Goal: Task Accomplishment & Management: Complete application form

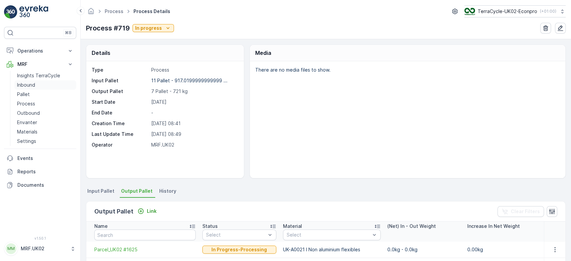
click at [27, 83] on p "Inbound" at bounding box center [26, 85] width 18 height 7
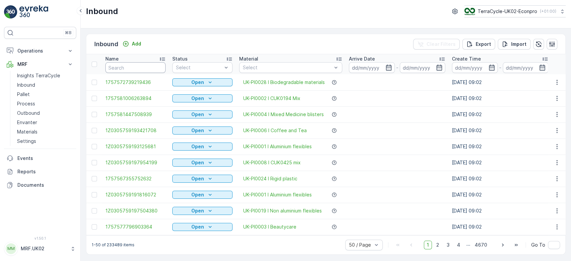
click at [123, 69] on input "text" at bounding box center [135, 67] width 60 height 11
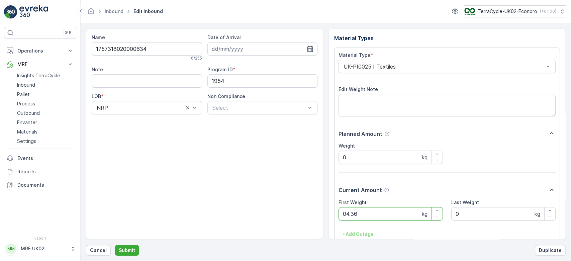
click at [115, 245] on button "Submit" at bounding box center [127, 250] width 24 height 11
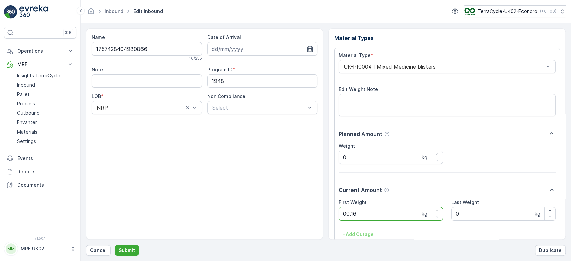
click at [115, 245] on button "Submit" at bounding box center [127, 250] width 24 height 11
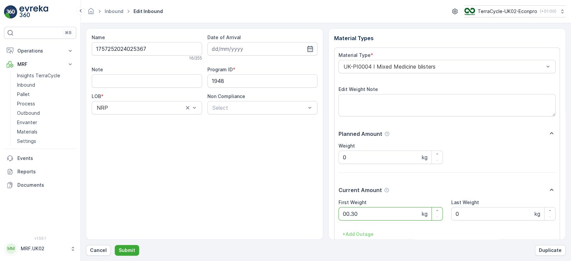
click at [115, 245] on button "Submit" at bounding box center [127, 250] width 24 height 11
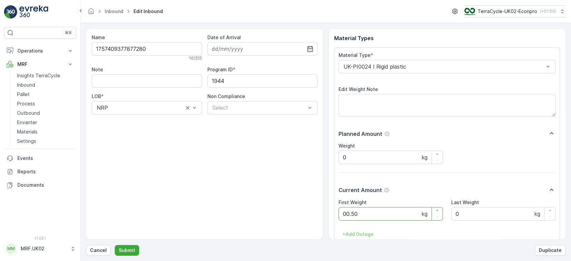
click at [115, 245] on button "Submit" at bounding box center [127, 250] width 24 height 11
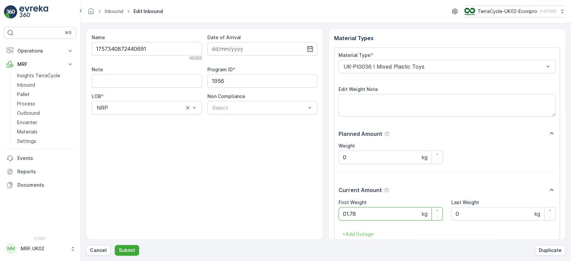
click at [115, 245] on button "Submit" at bounding box center [127, 250] width 24 height 11
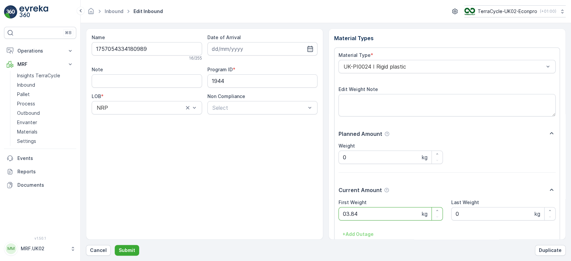
click at [115, 245] on button "Submit" at bounding box center [127, 250] width 24 height 11
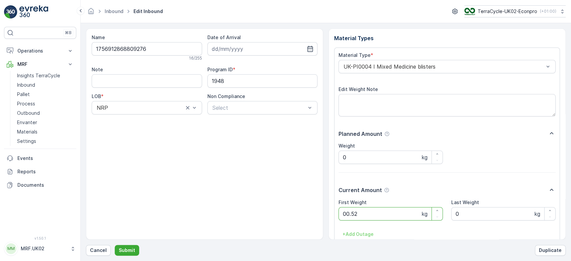
click at [115, 245] on button "Submit" at bounding box center [127, 250] width 24 height 11
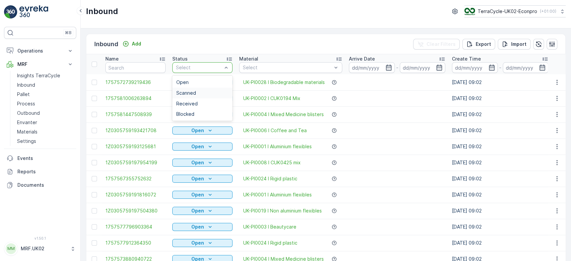
click at [186, 92] on span "Scanned" at bounding box center [186, 92] width 20 height 5
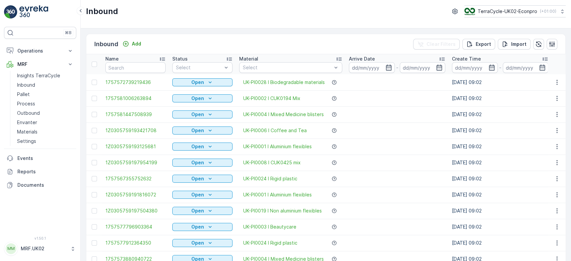
click at [115, 69] on input "text" at bounding box center [135, 67] width 60 height 11
